Goal: Complete application form

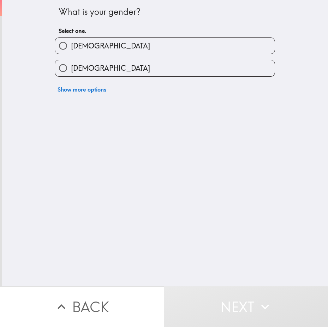
click at [71, 45] on span "[DEMOGRAPHIC_DATA]" at bounding box center [110, 46] width 79 height 10
click at [70, 45] on input "[DEMOGRAPHIC_DATA]" at bounding box center [63, 46] width 16 height 16
radio input "true"
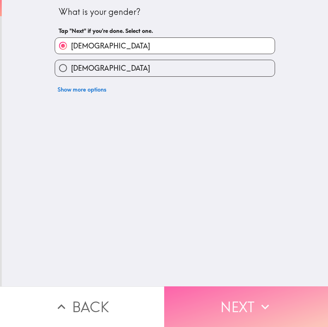
click at [218, 290] on button "Next" at bounding box center [246, 306] width 164 height 41
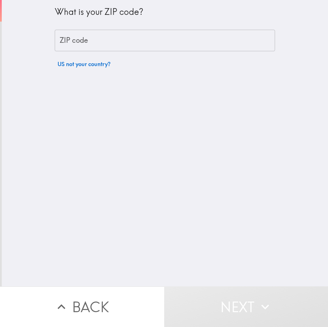
click at [113, 42] on input "ZIP code" at bounding box center [165, 41] width 220 height 22
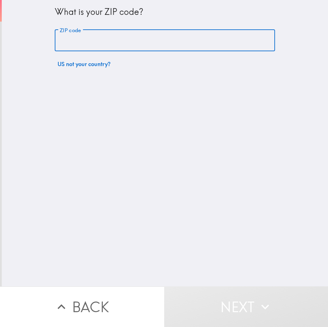
click at [113, 42] on input "ZIP code" at bounding box center [165, 41] width 220 height 22
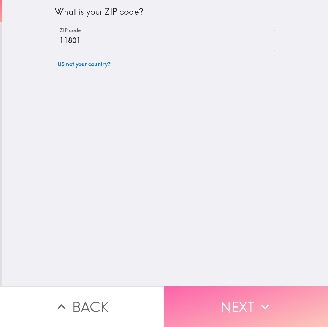
drag, startPoint x: 231, startPoint y: 306, endPoint x: 247, endPoint y: 141, distance: 166.1
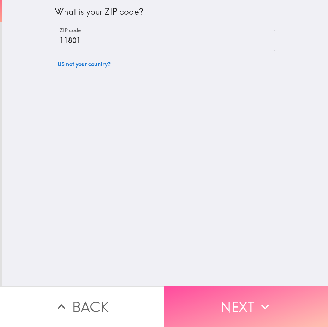
click at [231, 305] on button "Next" at bounding box center [246, 306] width 164 height 41
